Goal: Find specific page/section: Find specific page/section

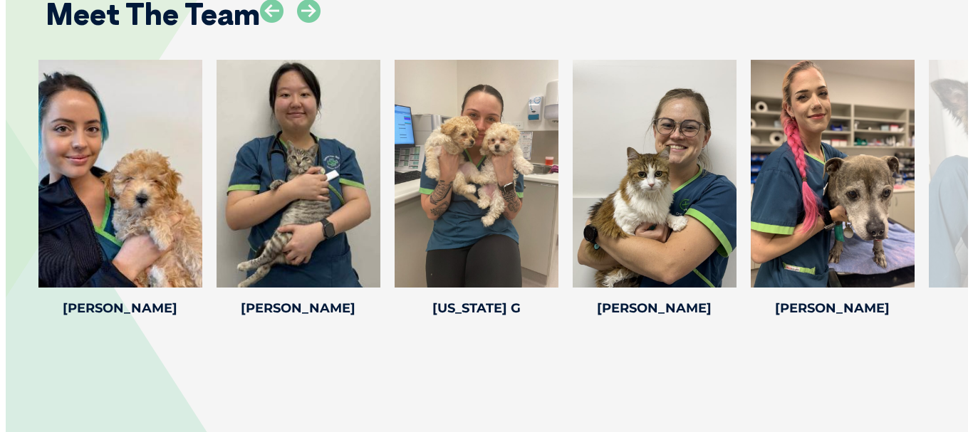
scroll to position [2192, 0]
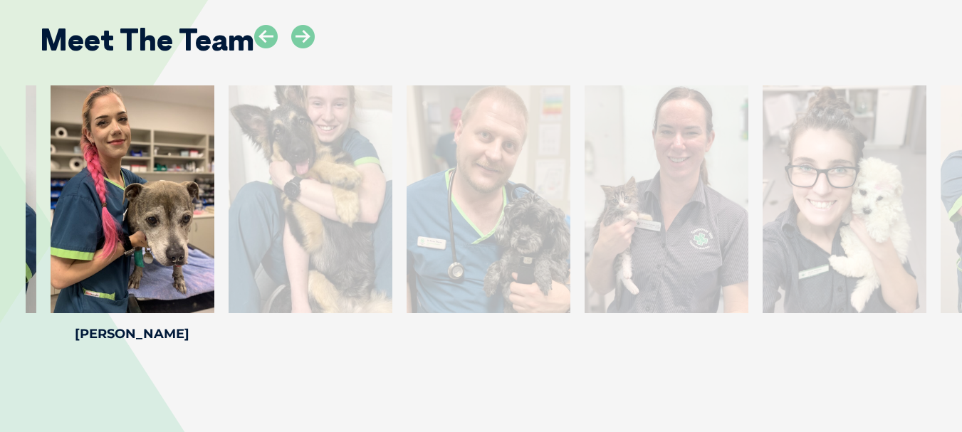
drag, startPoint x: 948, startPoint y: 160, endPoint x: 253, endPoint y: 162, distance: 694.3
click at [253, 162] on div at bounding box center [311, 199] width 164 height 228
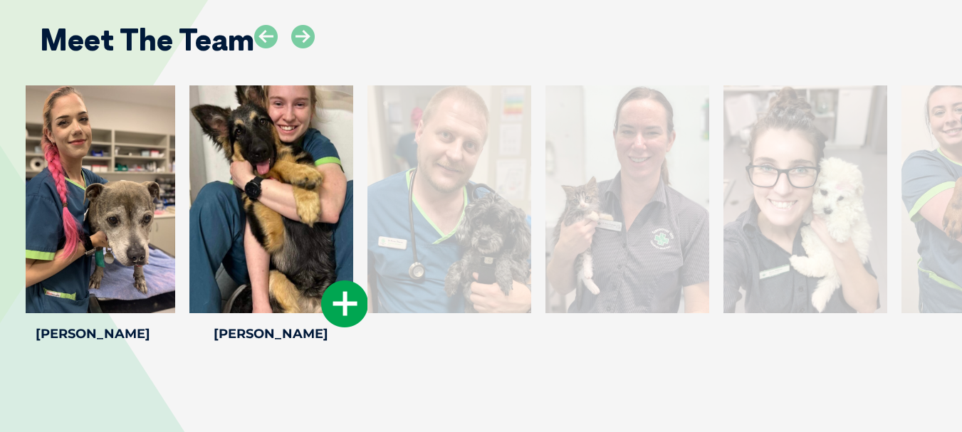
drag, startPoint x: 904, startPoint y: 155, endPoint x: 259, endPoint y: 160, distance: 645.2
click at [331, 160] on div at bounding box center [271, 199] width 164 height 228
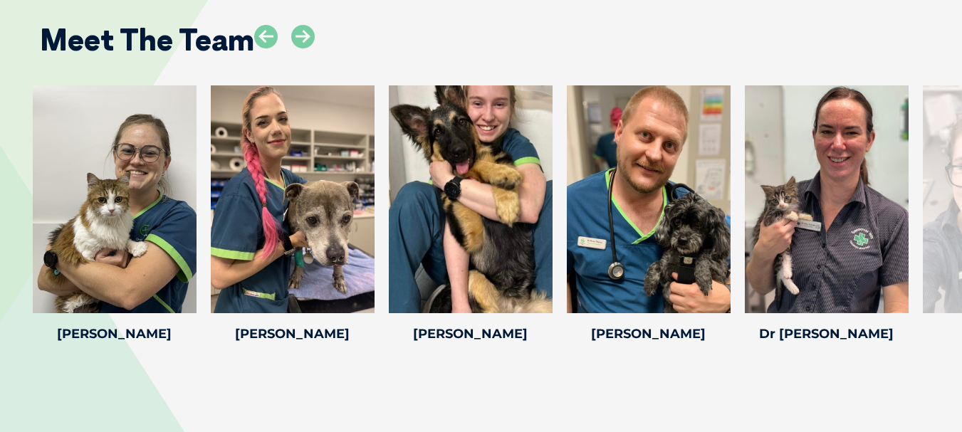
drag, startPoint x: 942, startPoint y: 184, endPoint x: 0, endPoint y: 195, distance: 942.1
click at [0, 195] on div "[PERSON_NAME] [PERSON_NAME] Veterinarian [PERSON_NAME] graduated as a Veterinar…" at bounding box center [481, 216] width 962 height 262
click at [907, 281] on icon at bounding box center [900, 304] width 47 height 47
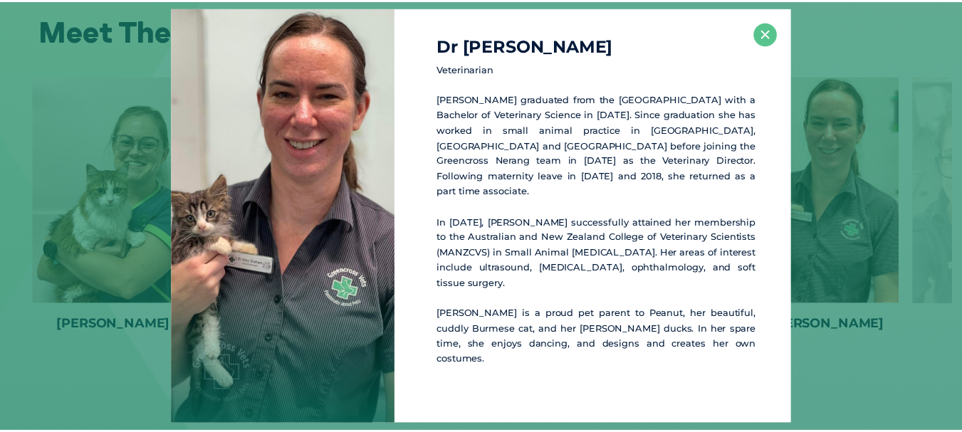
scroll to position [2202, 0]
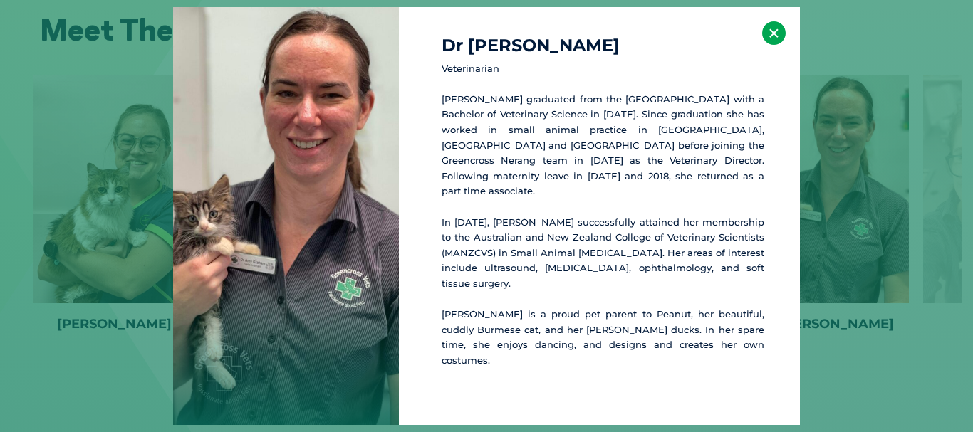
click at [777, 45] on button "×" at bounding box center [773, 32] width 23 height 23
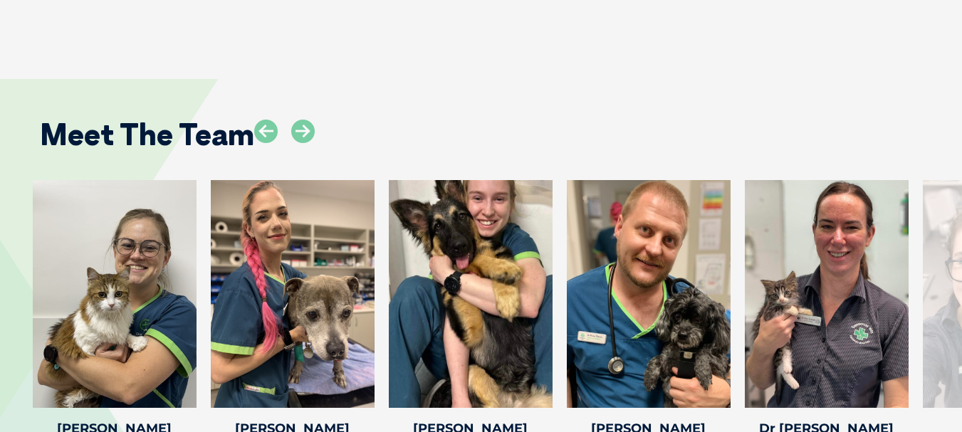
scroll to position [2160, 0]
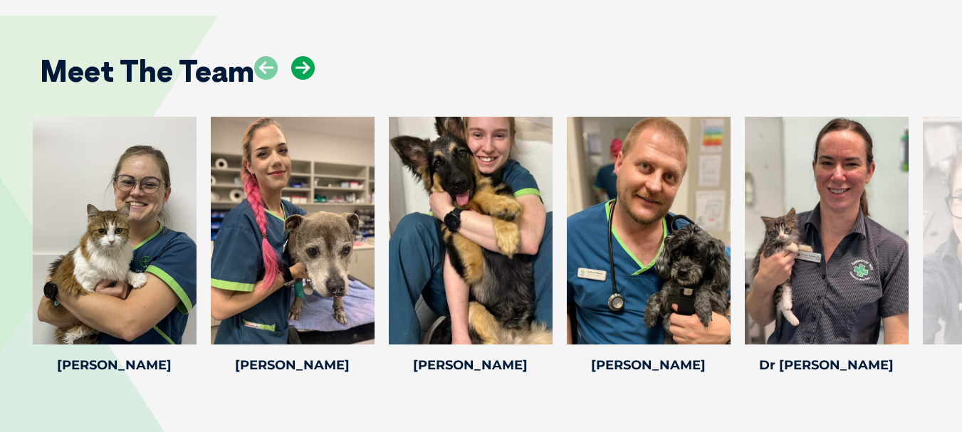
click at [299, 56] on icon at bounding box center [302, 67] width 23 height 23
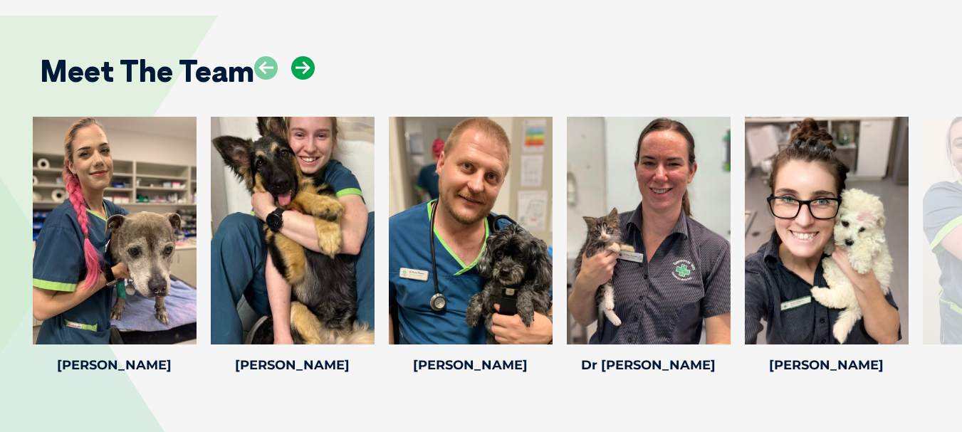
click at [299, 56] on icon at bounding box center [302, 67] width 23 height 23
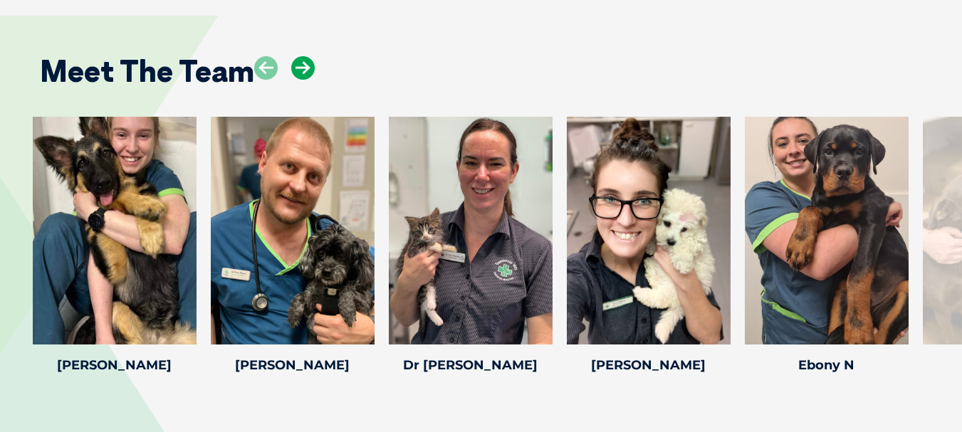
click at [299, 56] on icon at bounding box center [302, 67] width 23 height 23
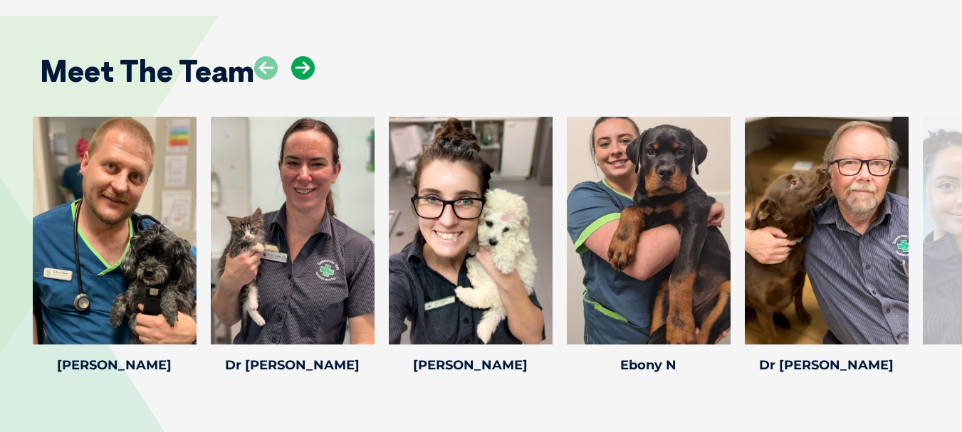
click at [299, 56] on icon at bounding box center [302, 67] width 23 height 23
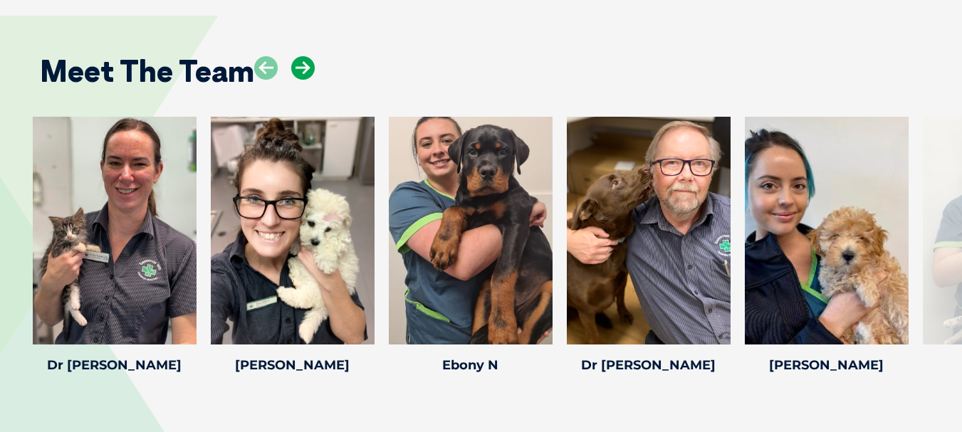
click at [299, 56] on icon at bounding box center [302, 67] width 23 height 23
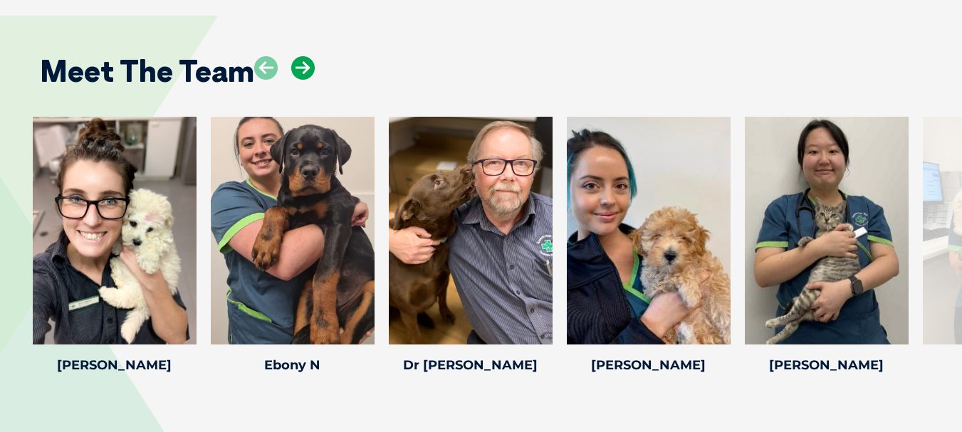
click at [299, 56] on icon at bounding box center [302, 67] width 23 height 23
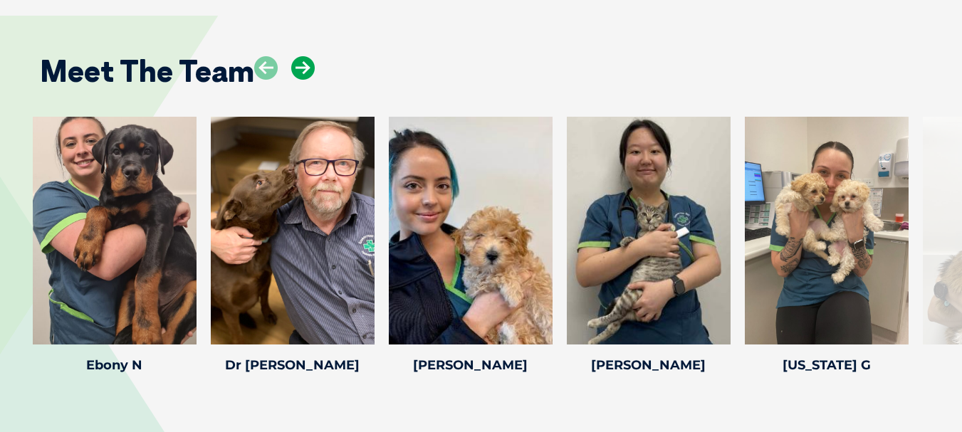
click at [299, 56] on icon at bounding box center [302, 67] width 23 height 23
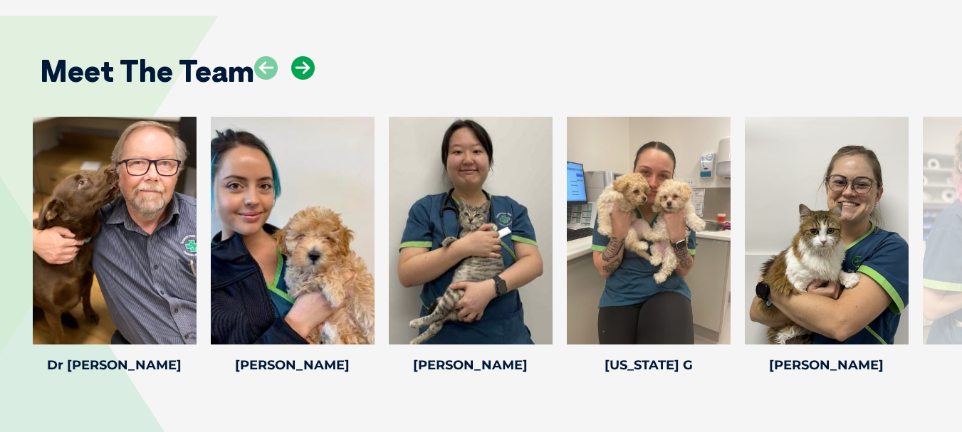
click at [299, 56] on icon at bounding box center [302, 67] width 23 height 23
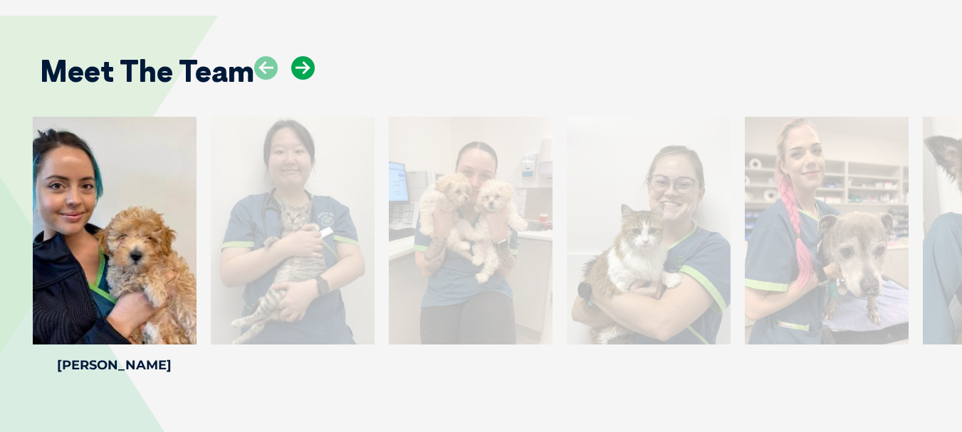
click at [299, 56] on icon at bounding box center [302, 67] width 23 height 23
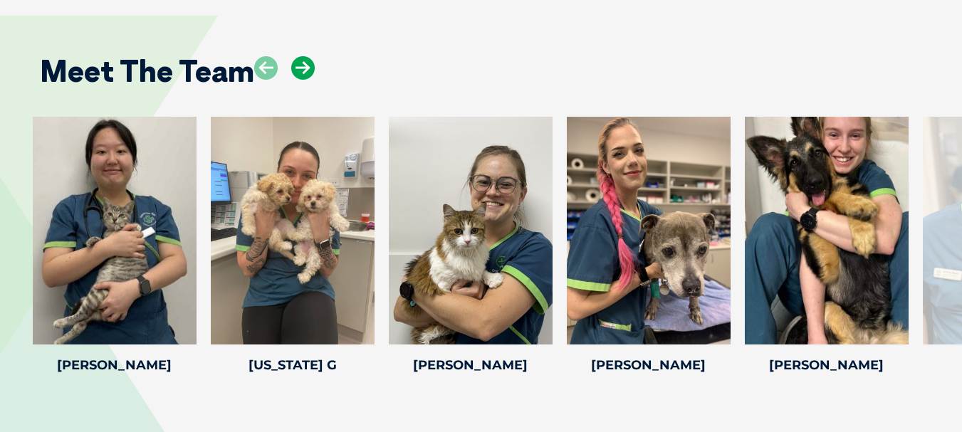
click at [299, 56] on icon at bounding box center [302, 67] width 23 height 23
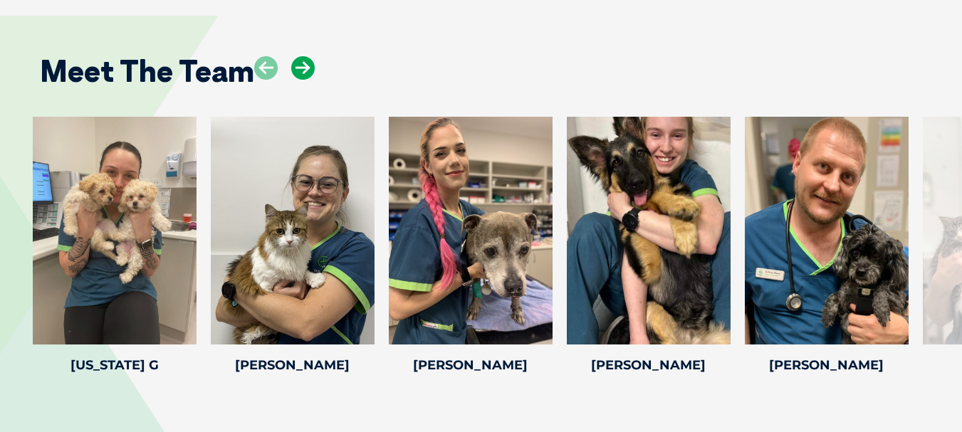
click at [299, 56] on icon at bounding box center [302, 67] width 23 height 23
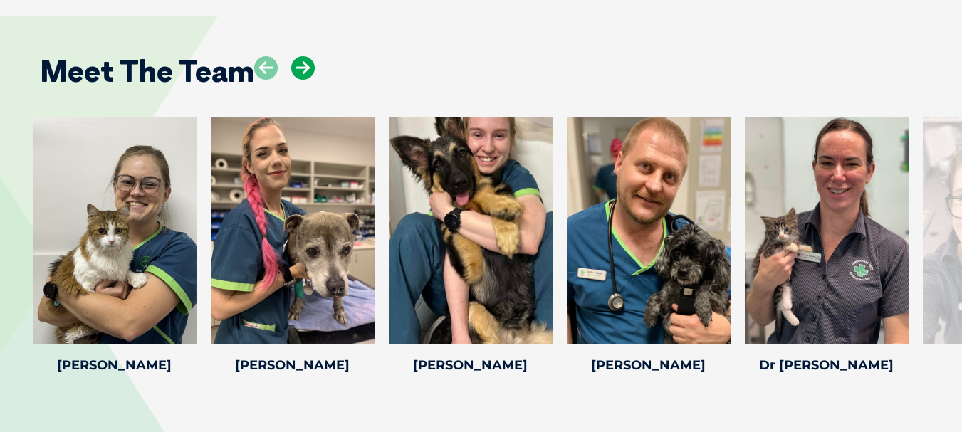
click at [299, 56] on icon at bounding box center [302, 67] width 23 height 23
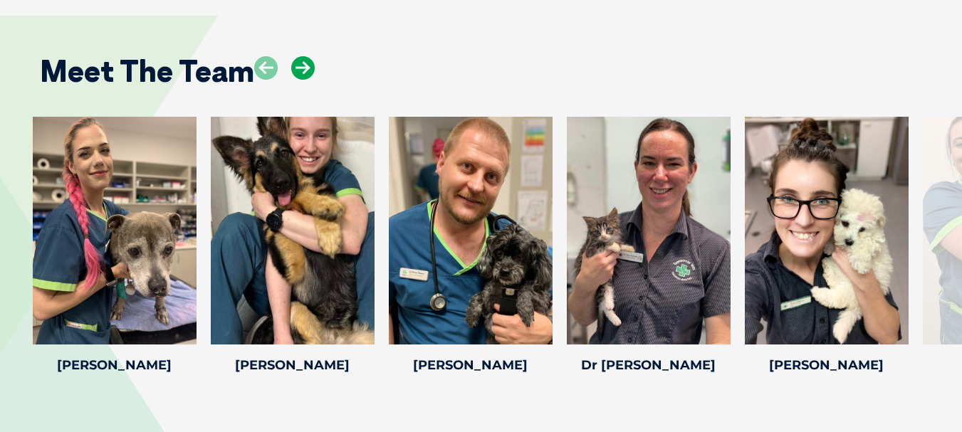
click at [299, 56] on icon at bounding box center [302, 67] width 23 height 23
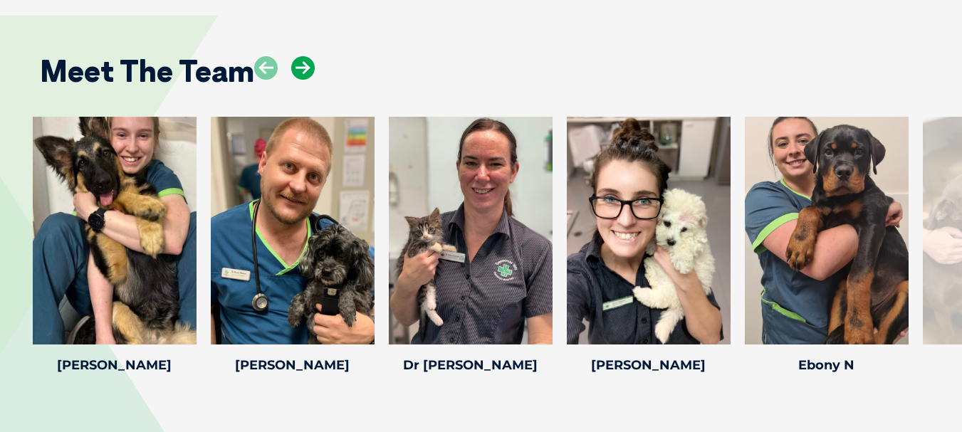
click at [299, 56] on icon at bounding box center [302, 67] width 23 height 23
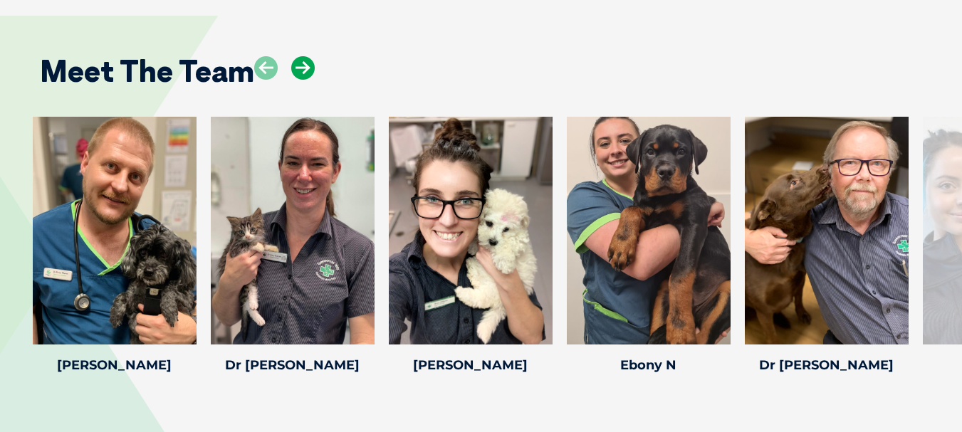
click at [299, 56] on icon at bounding box center [302, 67] width 23 height 23
